Goal: Task Accomplishment & Management: Complete application form

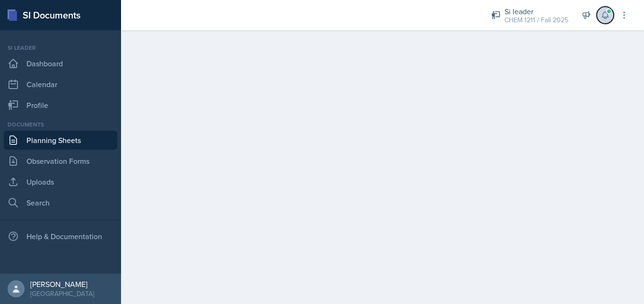
click at [609, 14] on span at bounding box center [605, 14] width 9 height 9
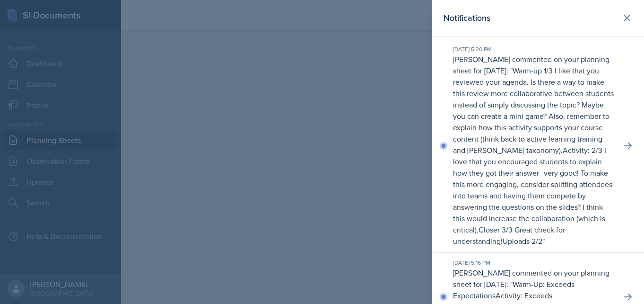
scroll to position [1, 0]
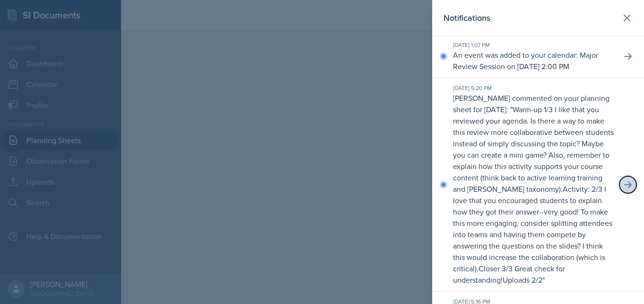
click at [633, 193] on button at bounding box center [628, 184] width 17 height 17
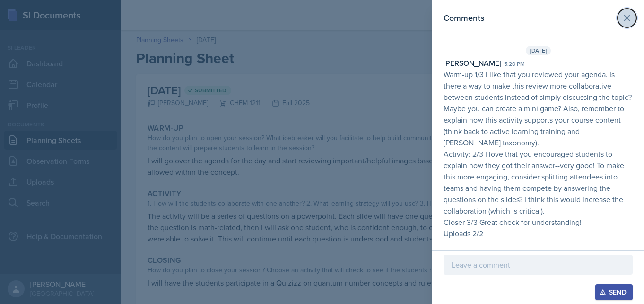
click at [627, 18] on icon at bounding box center [627, 18] width 6 height 6
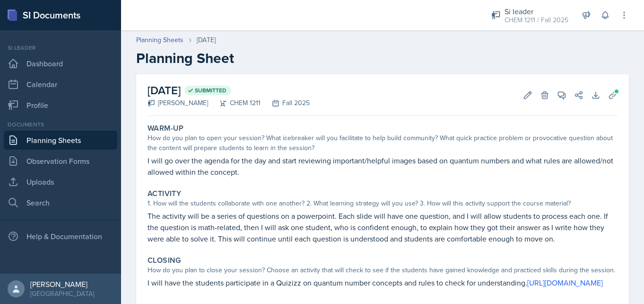
click at [53, 145] on link "Planning Sheets" at bounding box center [61, 140] width 114 height 19
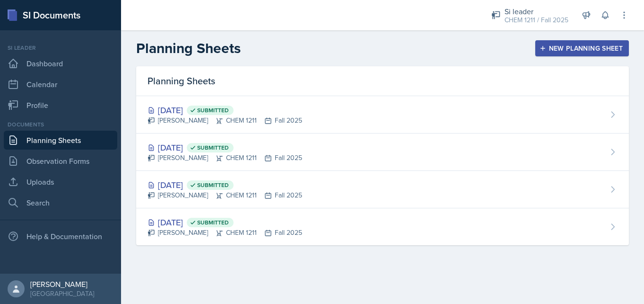
click at [574, 44] on div "New Planning Sheet" at bounding box center [582, 48] width 81 height 8
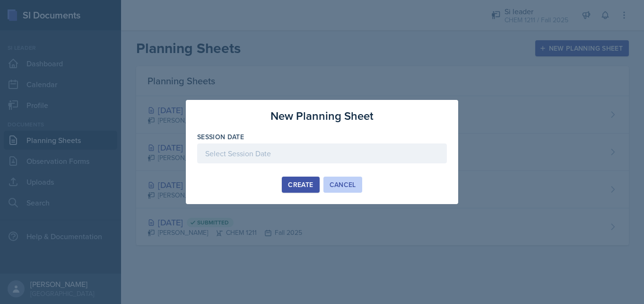
click at [342, 184] on div "Cancel" at bounding box center [343, 185] width 26 height 8
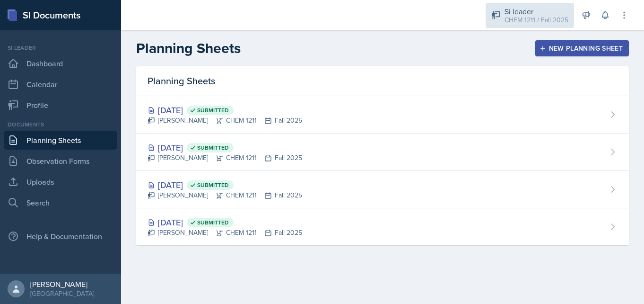
click at [553, 18] on div "CHEM 1211 / Fall 2025" at bounding box center [537, 20] width 64 height 10
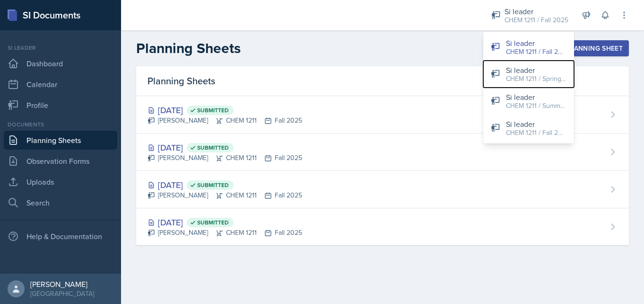
click at [528, 77] on div "CHEM 1211 / Spring 2025" at bounding box center [536, 79] width 61 height 10
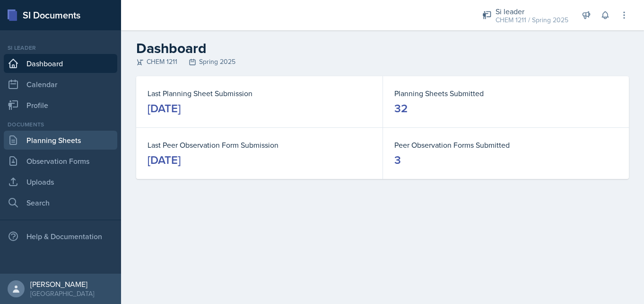
click at [76, 140] on link "Planning Sheets" at bounding box center [61, 140] width 114 height 19
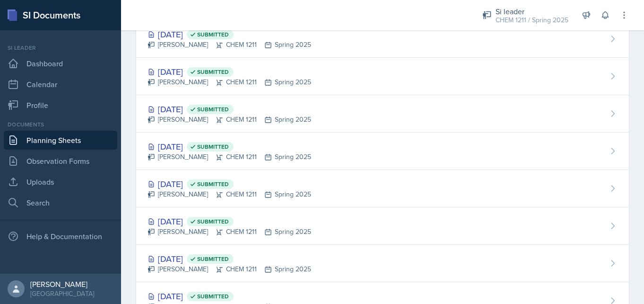
scroll to position [1048, 0]
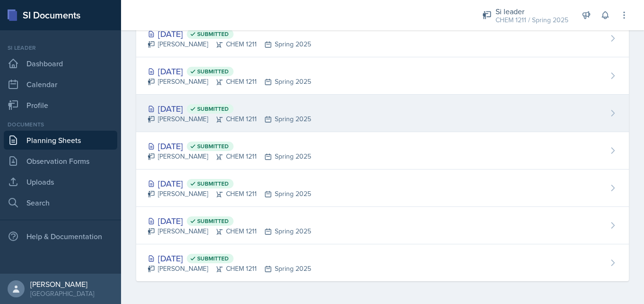
click at [214, 109] on div "[DATE] Submitted" at bounding box center [230, 108] width 164 height 13
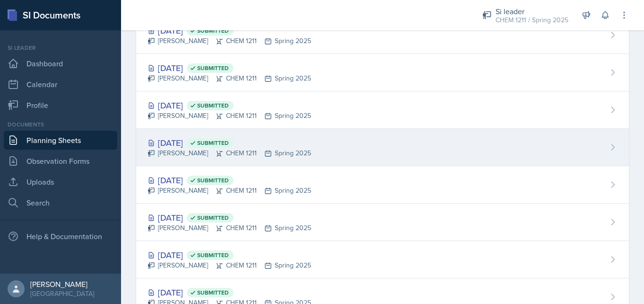
scroll to position [1005, 0]
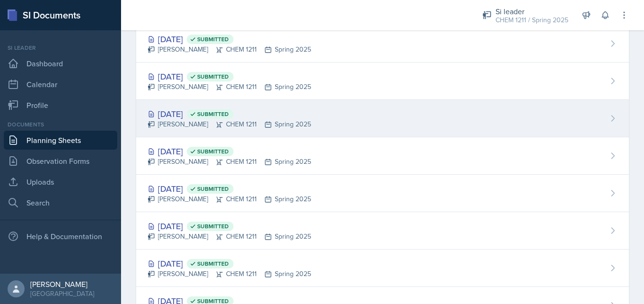
click at [201, 113] on div "[DATE] Submitted" at bounding box center [230, 113] width 164 height 13
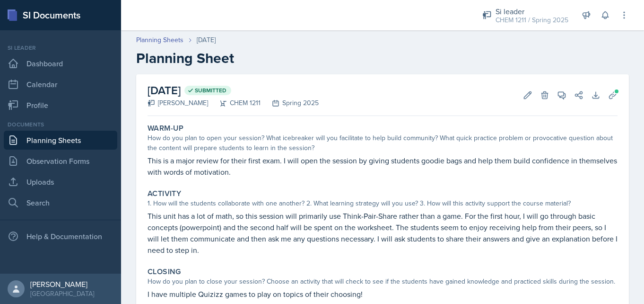
click at [107, 141] on link "Planning Sheets" at bounding box center [61, 140] width 114 height 19
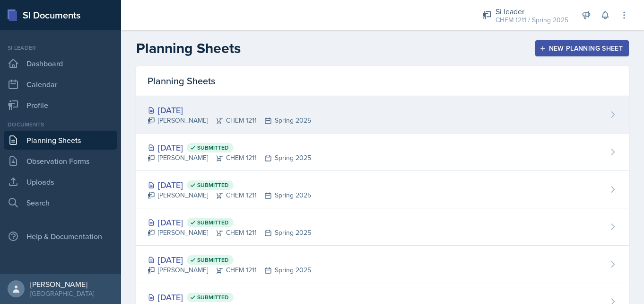
click at [353, 121] on div "[DATE] [PERSON_NAME] CHEM 1211 Spring 2025" at bounding box center [382, 114] width 493 height 37
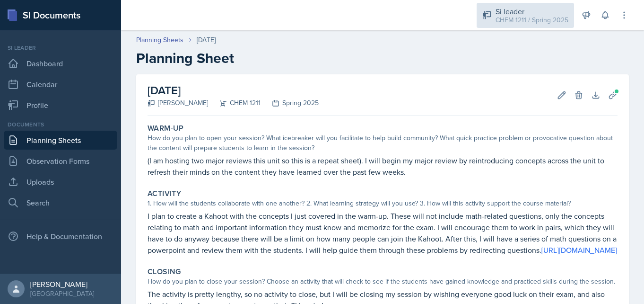
click at [561, 20] on div "CHEM 1211 / Spring 2025" at bounding box center [532, 20] width 73 height 10
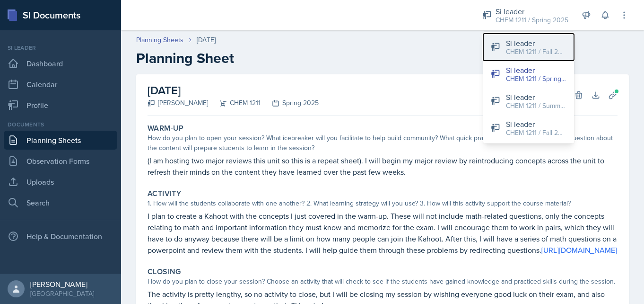
click at [527, 51] on div "CHEM 1211 / Fall 2025" at bounding box center [536, 52] width 61 height 10
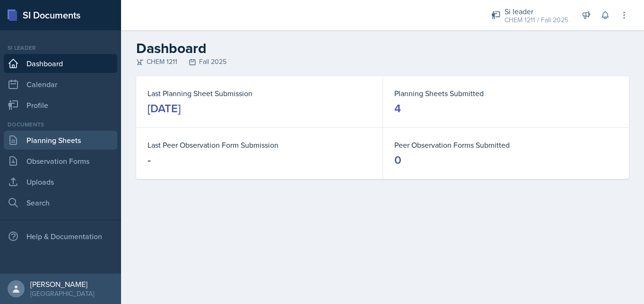
click at [97, 137] on link "Planning Sheets" at bounding box center [61, 140] width 114 height 19
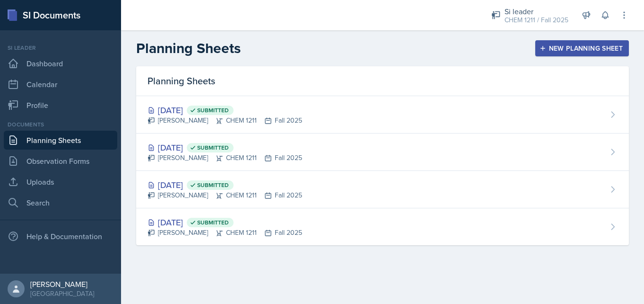
click at [559, 47] on div "New Planning Sheet" at bounding box center [582, 48] width 81 height 8
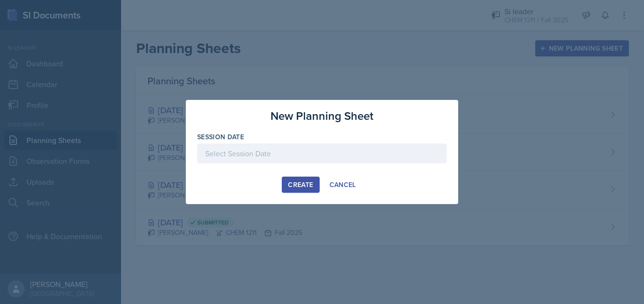
click at [308, 155] on div at bounding box center [322, 153] width 250 height 20
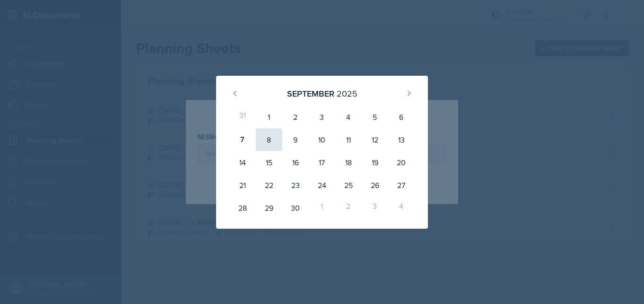
click at [279, 145] on div "8" at bounding box center [269, 139] width 26 height 23
type input "[DATE]"
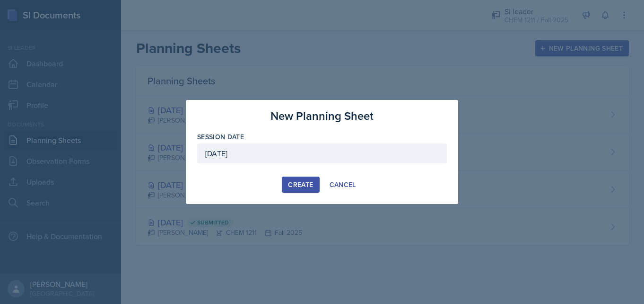
click at [301, 182] on div "Create" at bounding box center [300, 185] width 25 height 8
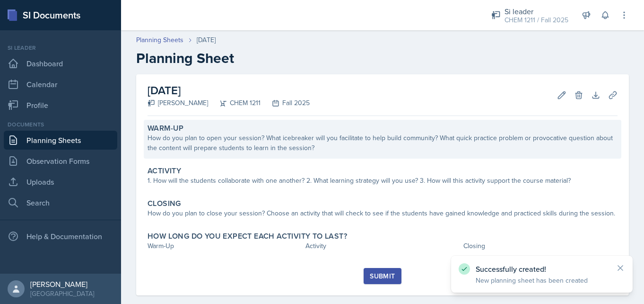
click at [302, 148] on div "How do you plan to open your session? What icebreaker will you facilitate to he…" at bounding box center [383, 143] width 470 height 20
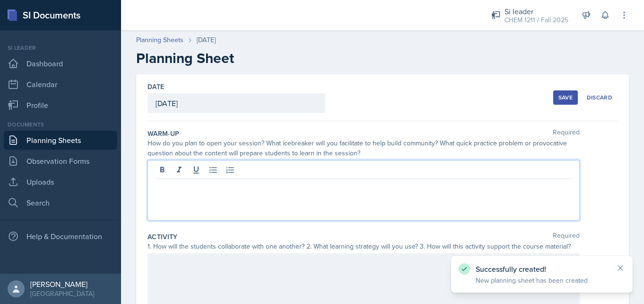
click at [282, 172] on div at bounding box center [364, 190] width 432 height 61
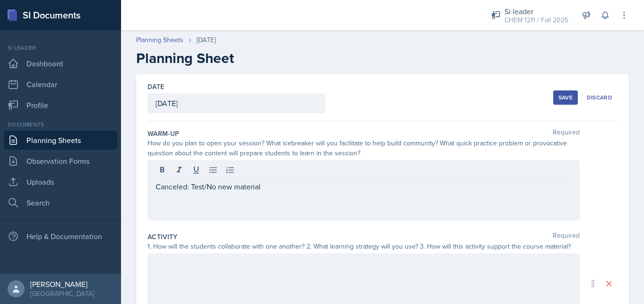
click at [253, 276] on div at bounding box center [364, 283] width 432 height 61
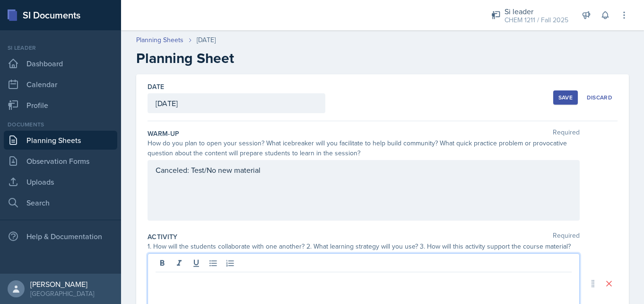
click at [155, 173] on div "Canceled: Test/No new material" at bounding box center [364, 190] width 432 height 61
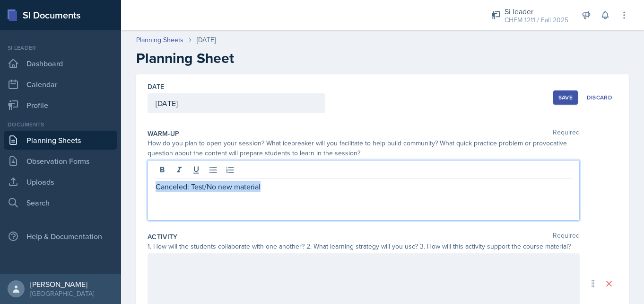
drag, startPoint x: 156, startPoint y: 187, endPoint x: 272, endPoint y: 187, distance: 116.4
click at [272, 187] on p "Canceled: Test/No new material" at bounding box center [364, 186] width 416 height 11
copy p "Canceled: Test/No new material"
click at [261, 233] on div "Activity Required" at bounding box center [383, 236] width 470 height 9
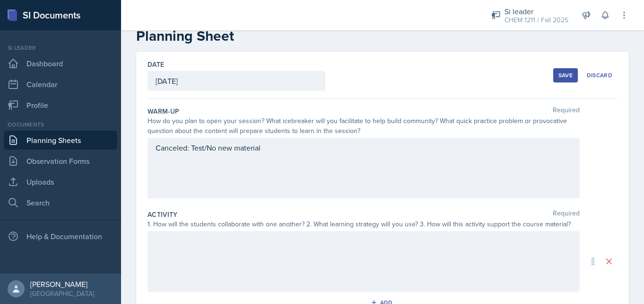
click at [261, 234] on div at bounding box center [364, 261] width 432 height 61
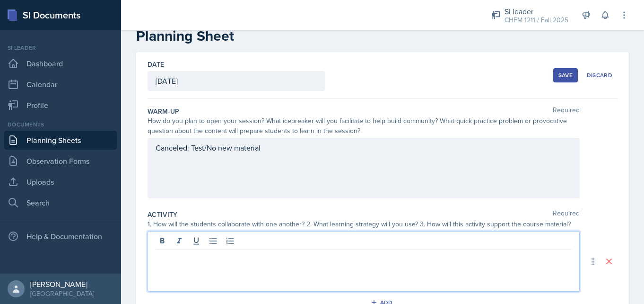
scroll to position [39, 0]
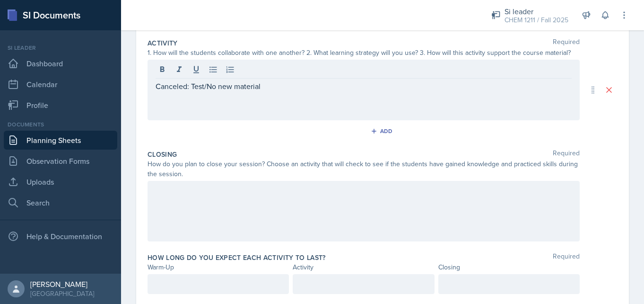
click at [243, 203] on div at bounding box center [364, 211] width 432 height 61
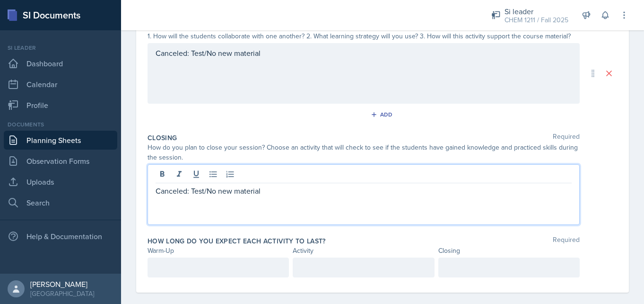
click at [226, 261] on div at bounding box center [218, 267] width 141 height 20
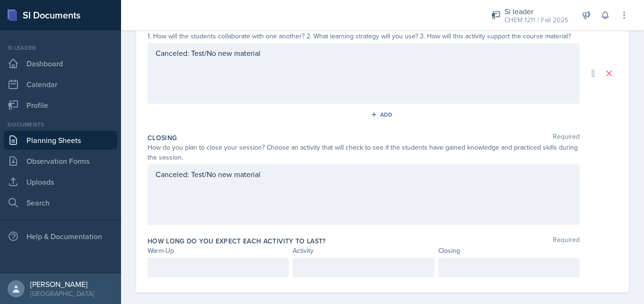
scroll to position [227, 0]
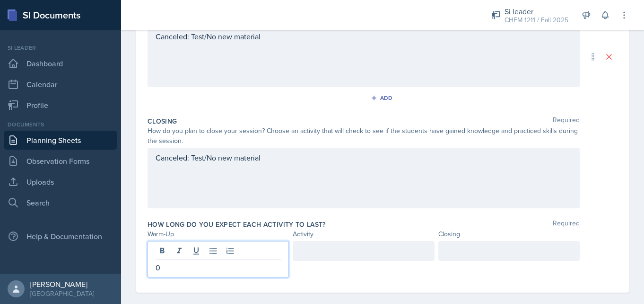
click at [337, 251] on div at bounding box center [363, 251] width 141 height 20
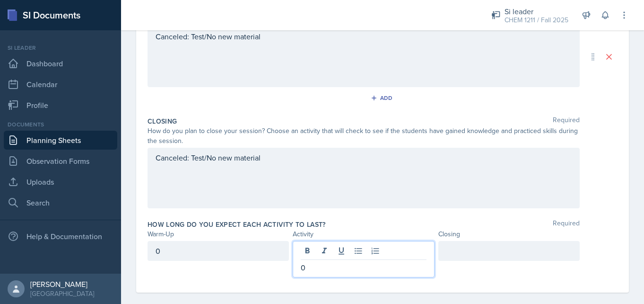
click at [467, 247] on div at bounding box center [509, 251] width 141 height 20
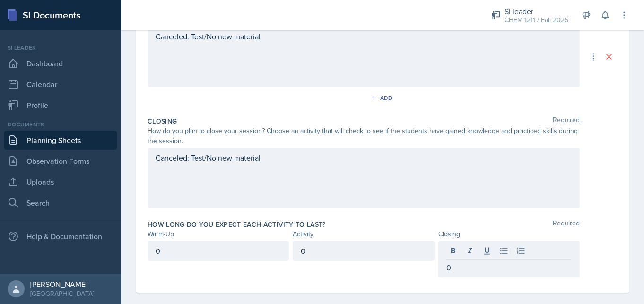
click at [436, 191] on div "Canceled: Test/No new material" at bounding box center [364, 178] width 432 height 61
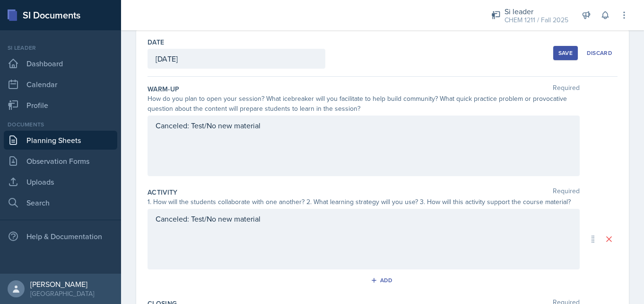
scroll to position [0, 0]
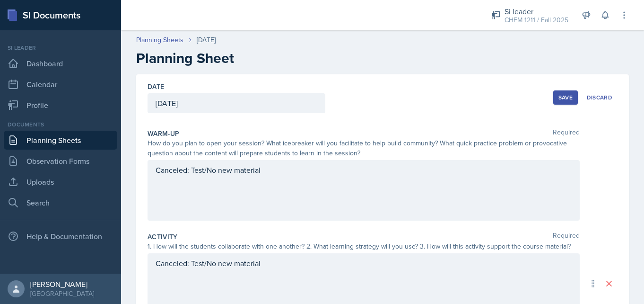
click at [564, 99] on div "Save" at bounding box center [566, 98] width 14 height 8
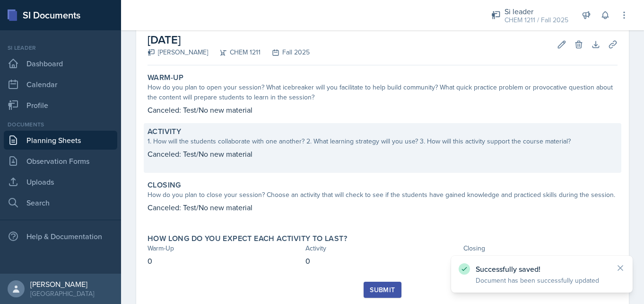
scroll to position [79, 0]
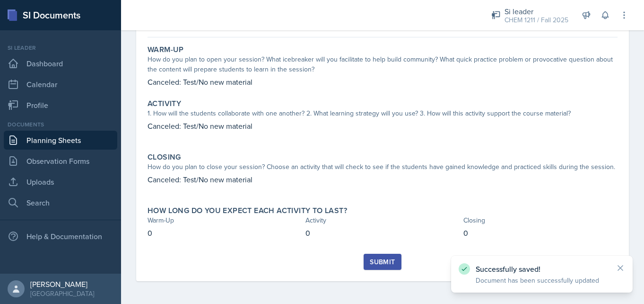
click at [379, 261] on div "Submit" at bounding box center [382, 262] width 25 height 8
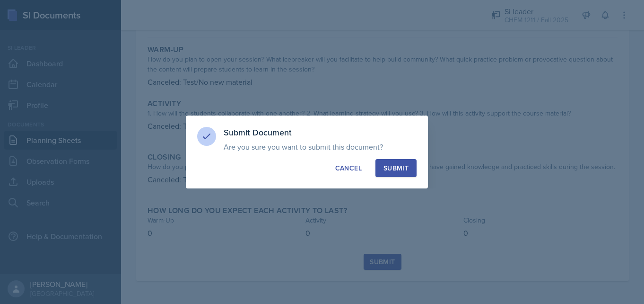
click at [395, 165] on div "Submit" at bounding box center [396, 167] width 25 height 9
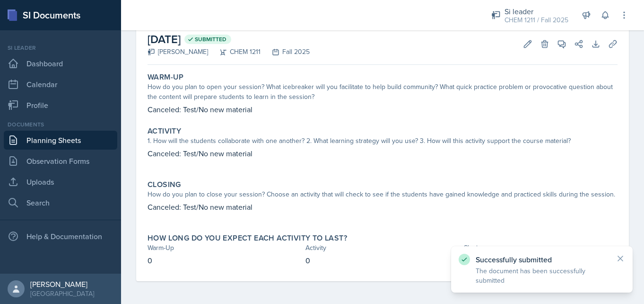
scroll to position [51, 0]
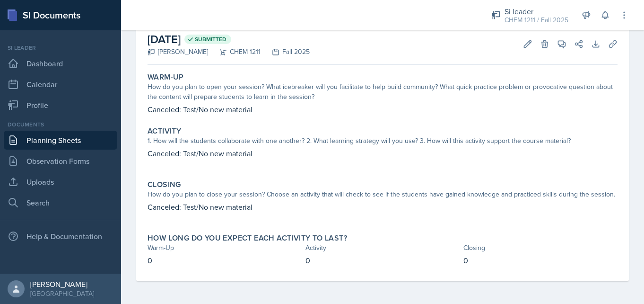
click at [425, 30] on div at bounding box center [298, 15] width 338 height 30
